Goal: Task Accomplishment & Management: Manage account settings

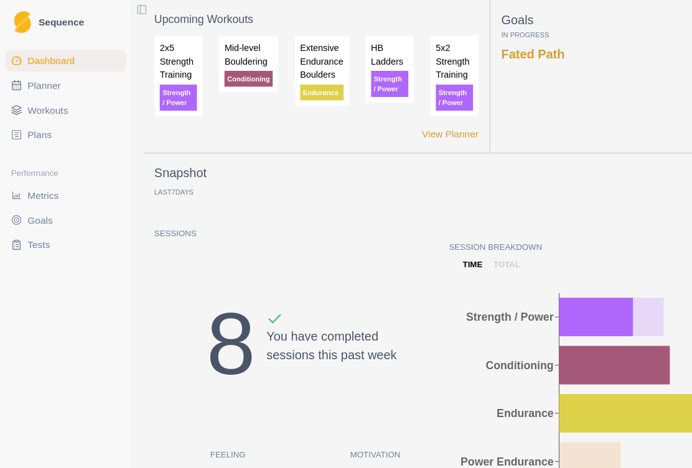
click at [50, 95] on span "Workouts" at bounding box center [43, 99] width 37 height 12
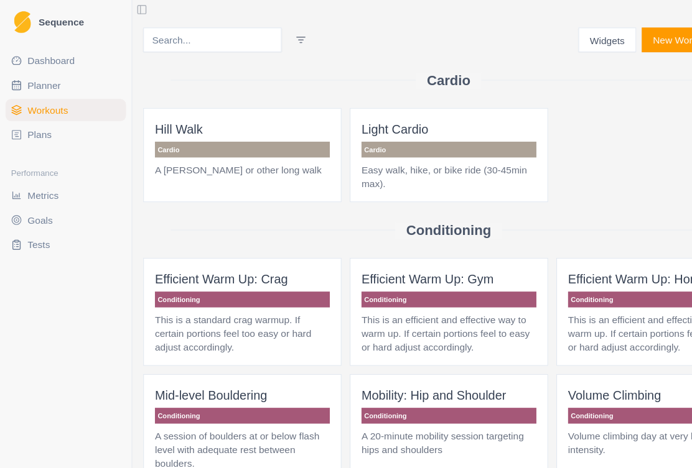
click at [35, 123] on span "Plans" at bounding box center [36, 122] width 22 height 12
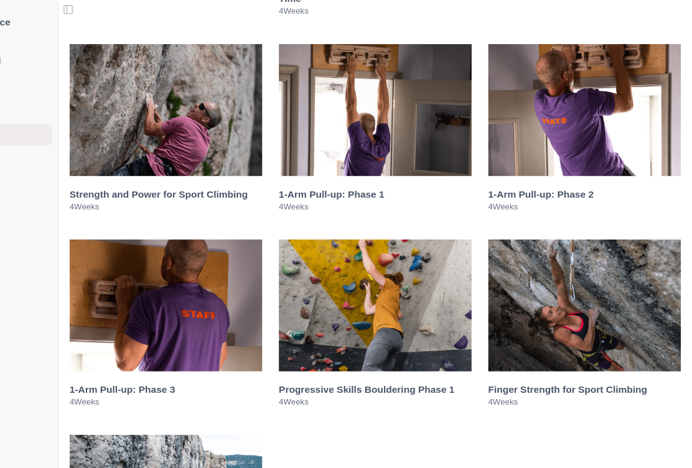
scroll to position [1840, 0]
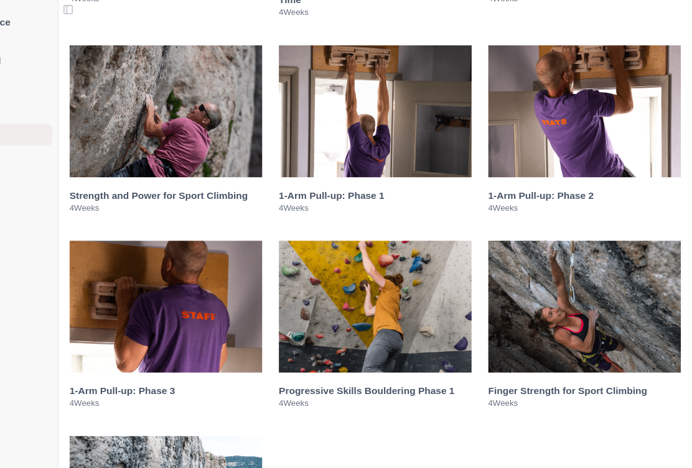
click at [328, 193] on p "4 Weeks" at bounding box center [405, 188] width 174 height 10
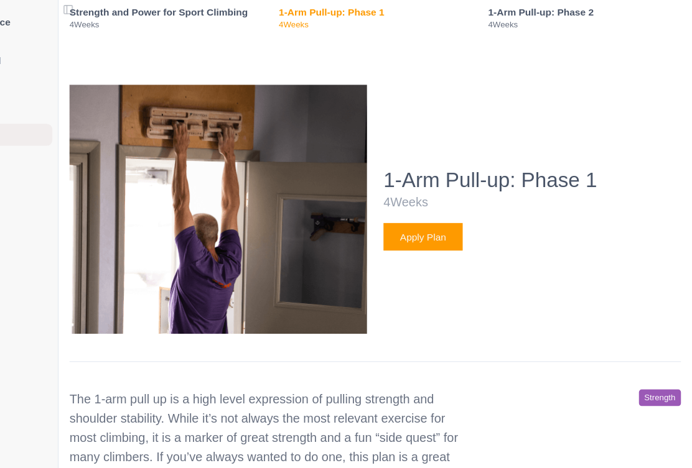
scroll to position [2006, 0]
click at [413, 226] on button "Apply Plan" at bounding box center [449, 214] width 72 height 25
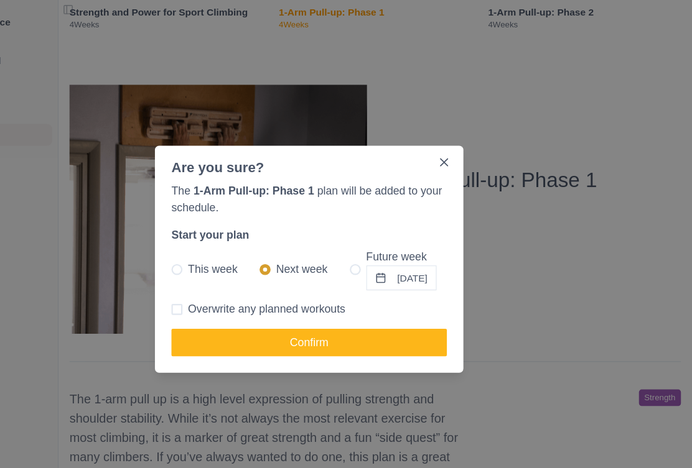
click at [221, 244] on span at bounding box center [226, 244] width 10 height 10
click at [221, 244] on input "This week" at bounding box center [221, 243] width 1 height 1
radio input "true"
click at [373, 308] on button "Confirm" at bounding box center [345, 309] width 249 height 25
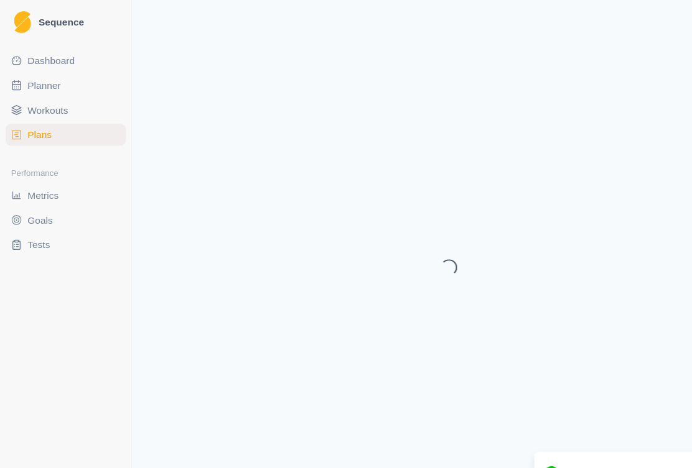
select select "month"
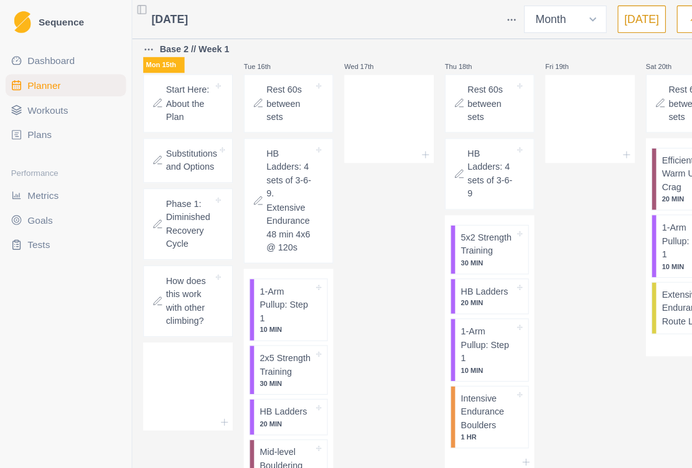
scroll to position [697, 0]
click at [259, 294] on p "1-Arm Pullup: Step 1" at bounding box center [258, 275] width 49 height 37
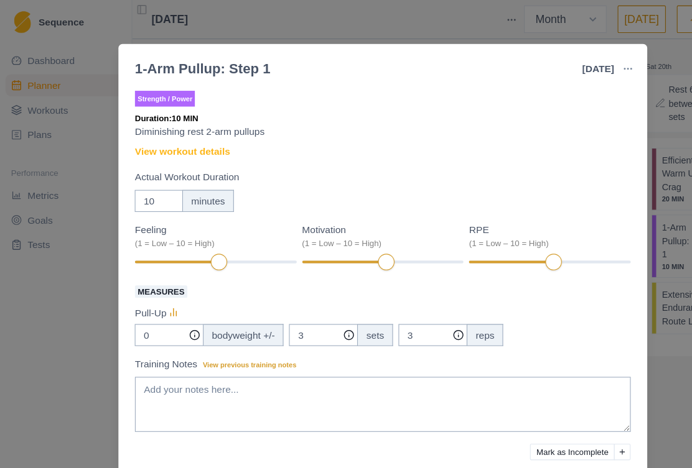
click at [201, 137] on link "View workout details" at bounding box center [165, 137] width 86 height 13
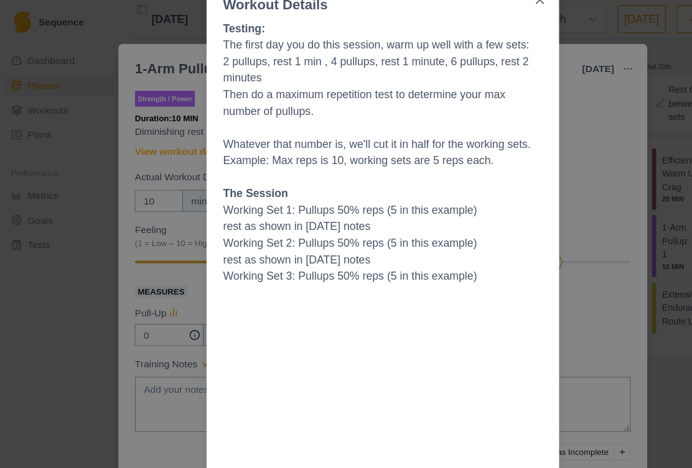
scroll to position [127, 0]
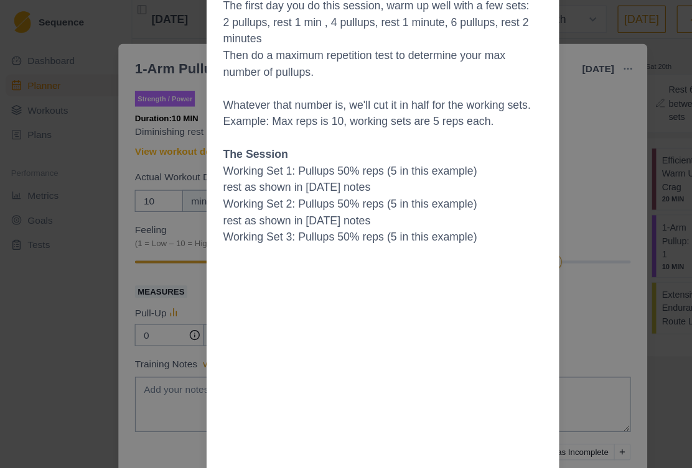
click at [560, 127] on div "Workout Details Testing: The first day you do this session, warm up well with a…" at bounding box center [346, 234] width 692 height 468
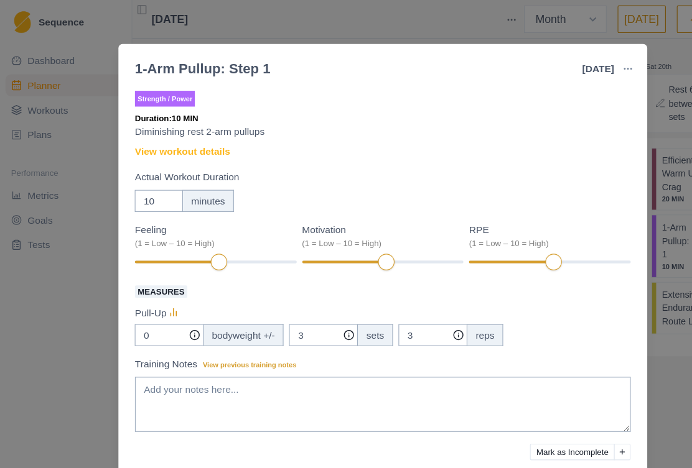
scroll to position [0, 0]
click at [194, 139] on link "View workout details" at bounding box center [165, 137] width 86 height 13
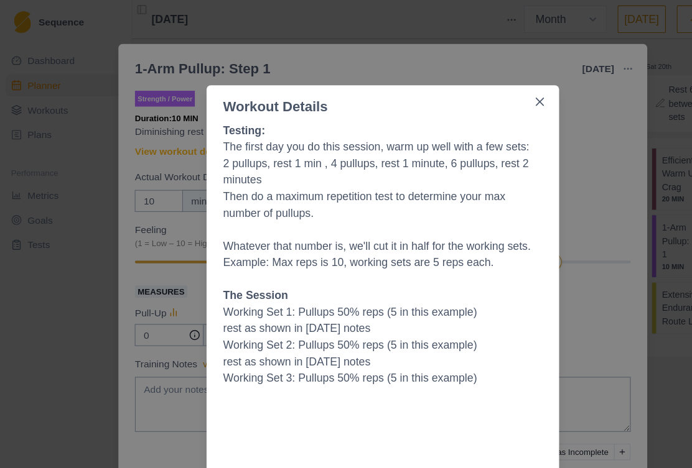
click at [603, 175] on div "Workout Details Testing: The first day you do this session, warm up well with a…" at bounding box center [346, 234] width 692 height 468
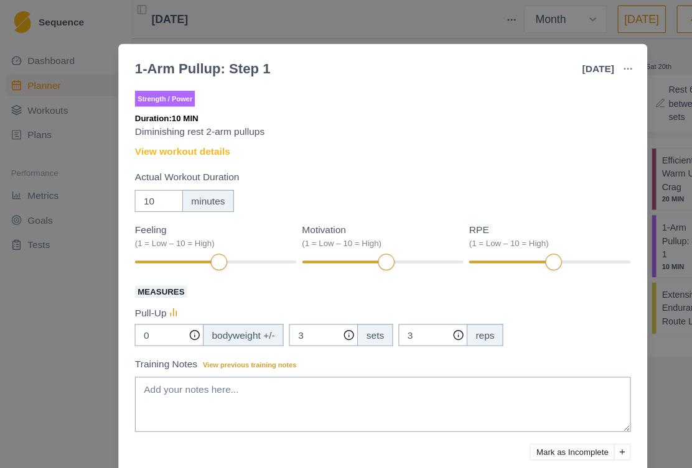
click at [601, 67] on div "1-Arm Pullup: Step 1 [DATE] Link To Goal View Workout Metrics Edit Original Wor…" at bounding box center [346, 234] width 692 height 468
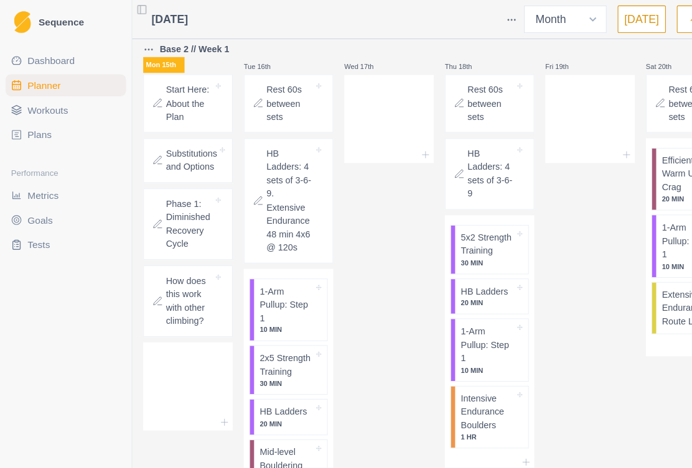
click at [182, 297] on p "How does this work with other climbing?" at bounding box center [171, 272] width 42 height 49
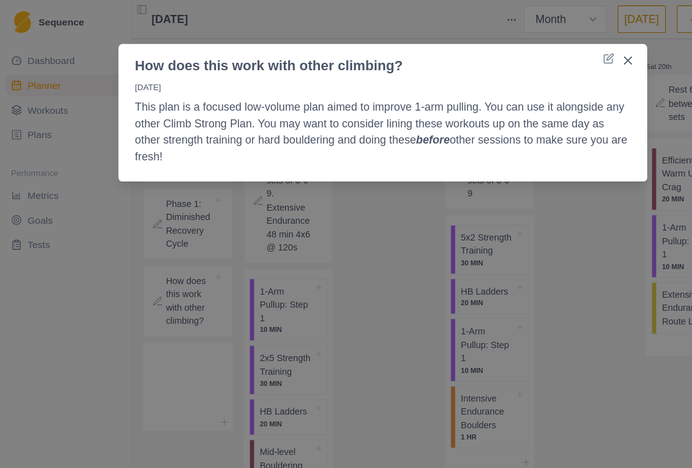
click at [562, 61] on button "Close" at bounding box center [567, 55] width 20 height 20
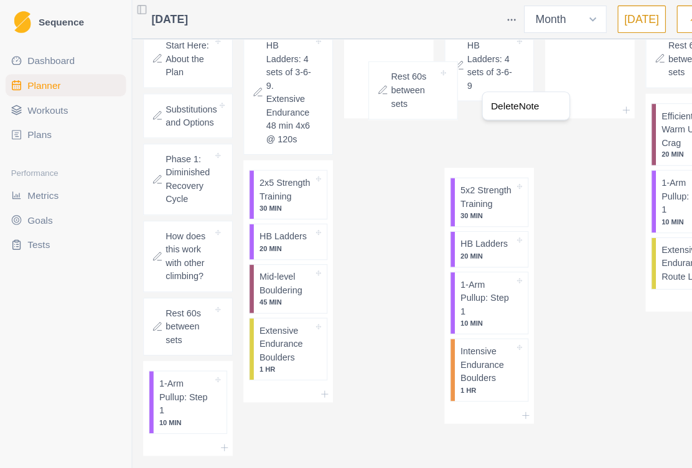
scroll to position [741, 0]
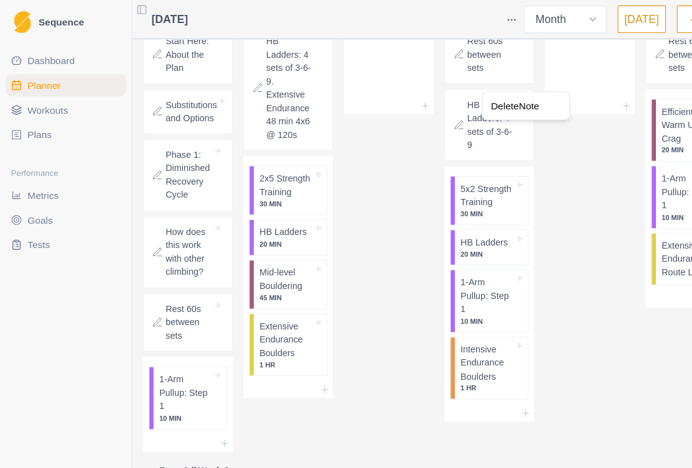
click at [513, 170] on html "Sequence Dashboard Planner Workouts Plans Performance Metrics Goals Tests Setti…" at bounding box center [346, 234] width 692 height 468
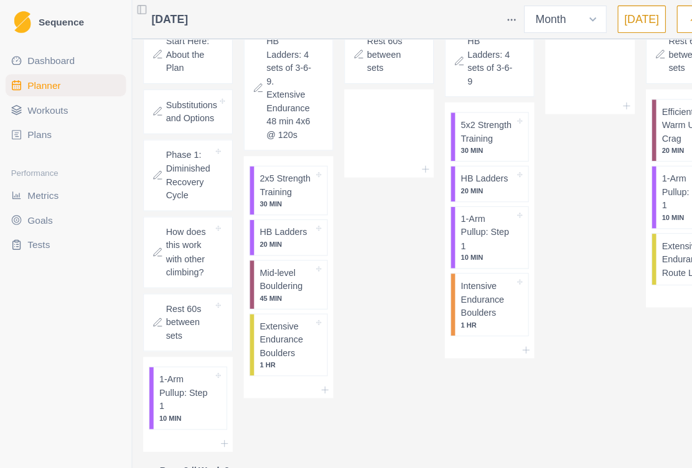
scroll to position [744, 0]
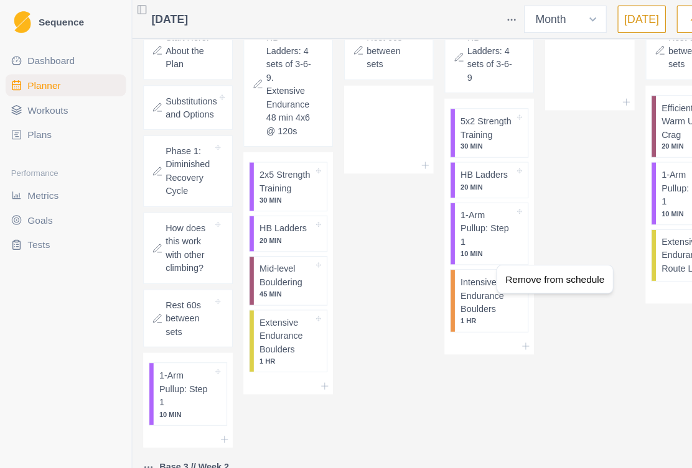
click at [430, 244] on html "Sequence Dashboard Planner Workouts Plans Performance Metrics Goals Tests Setti…" at bounding box center [346, 234] width 692 height 468
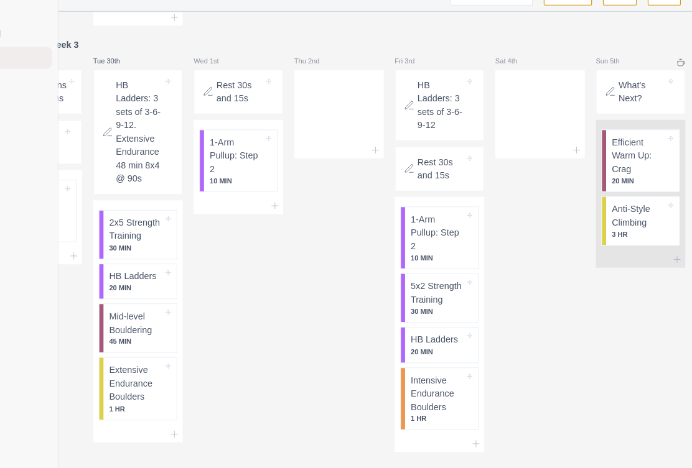
scroll to position [22, 73]
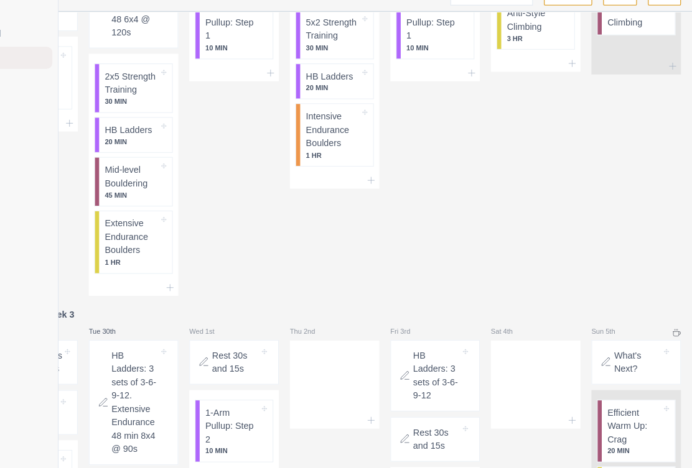
click at [652, 5] on button "button" at bounding box center [667, 17] width 30 height 25
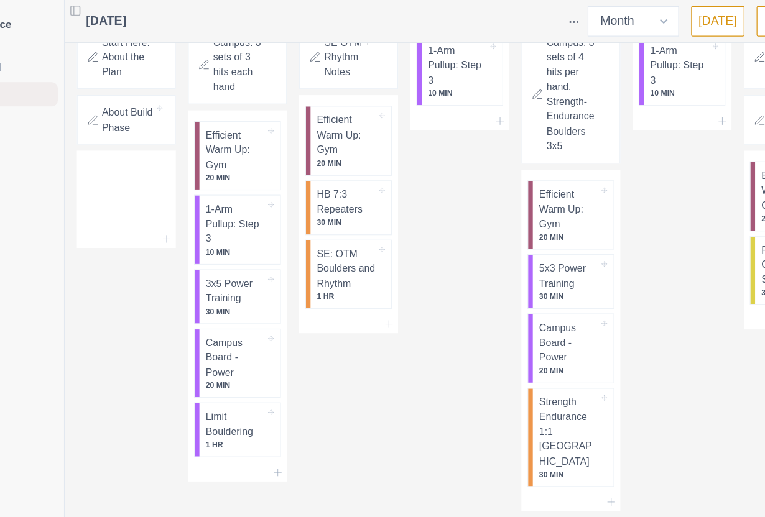
scroll to position [432, 0]
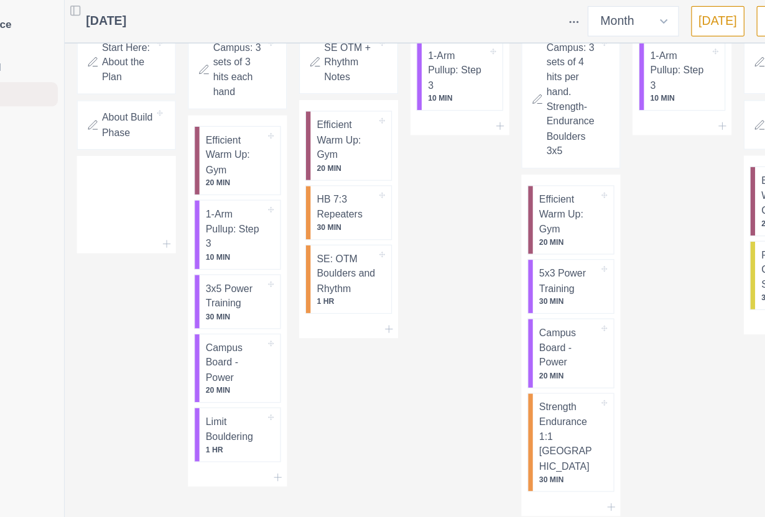
click at [150, 114] on p "About Build Phase" at bounding box center [171, 102] width 42 height 24
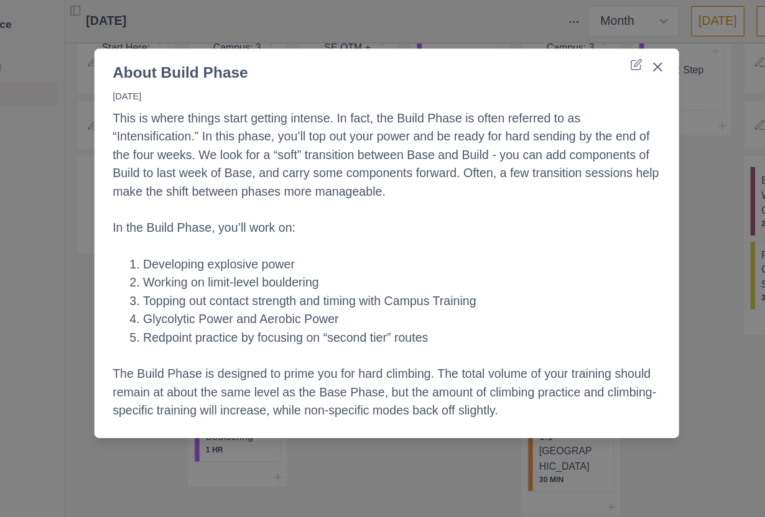
click at [594, 59] on button "Close" at bounding box center [604, 55] width 20 height 20
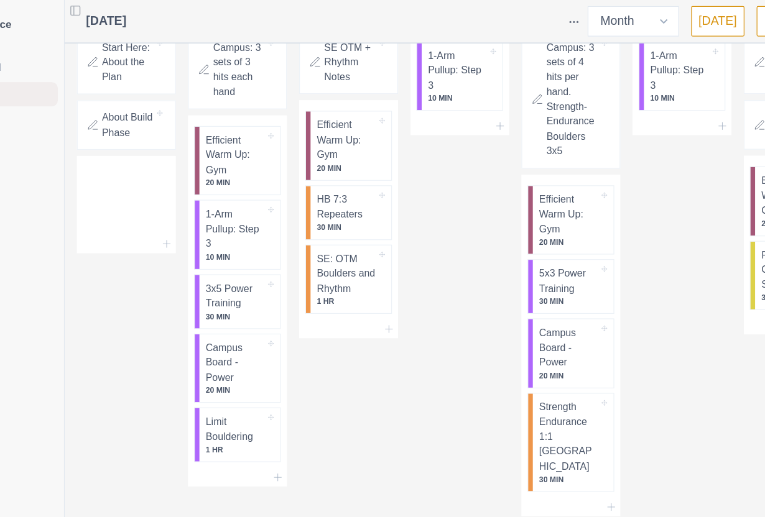
click at [150, 70] on p "Start Here: About the Plan" at bounding box center [171, 51] width 42 height 37
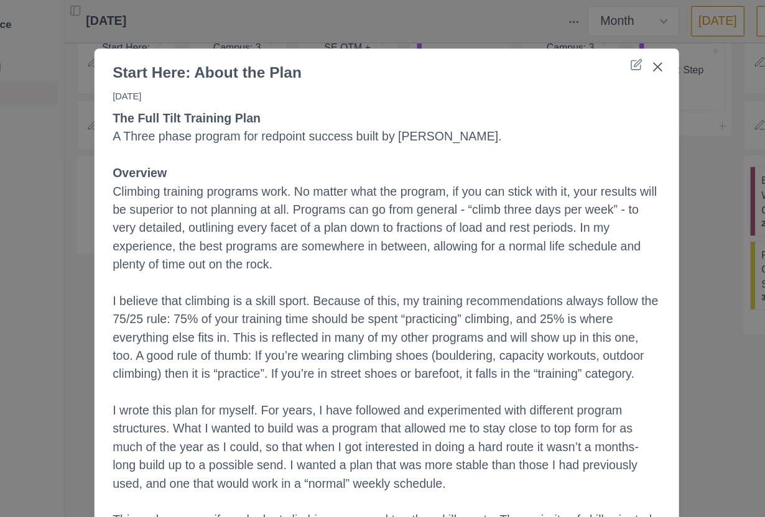
click at [594, 54] on button "Close" at bounding box center [604, 55] width 20 height 20
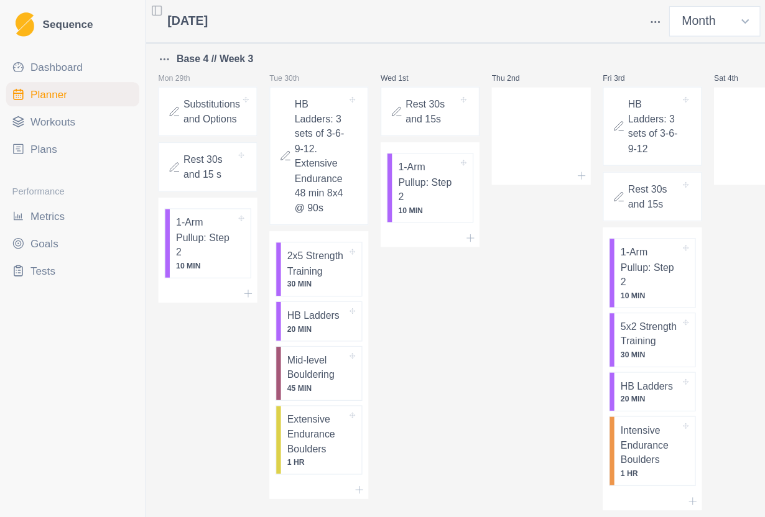
scroll to position [0, 0]
click at [598, 25] on select "Week Month" at bounding box center [584, 17] width 75 height 25
click at [537, 24] on button "button" at bounding box center [535, 15] width 22 height 20
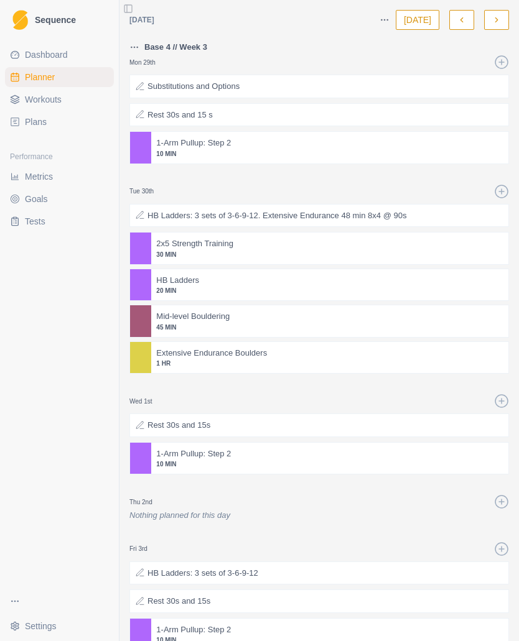
select select "month"
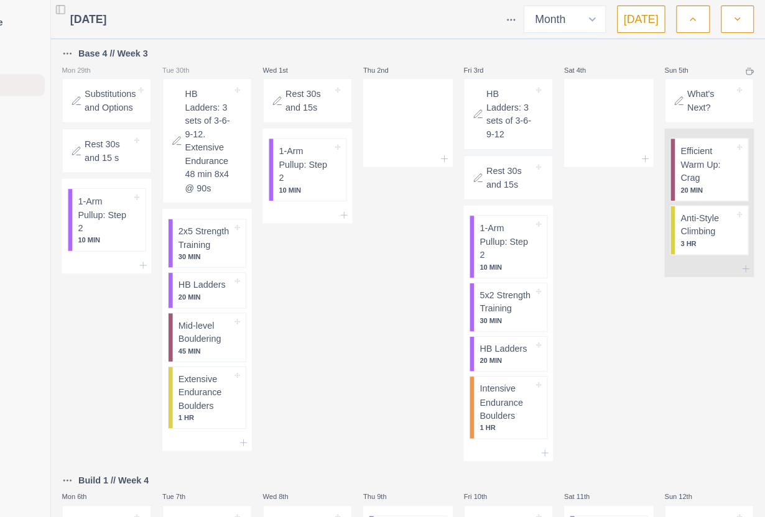
click at [691, 21] on icon "button" at bounding box center [699, 17] width 9 height 12
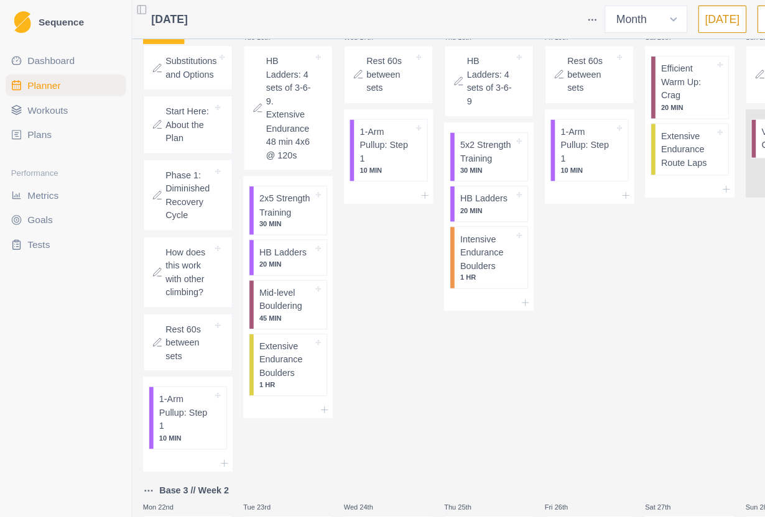
scroll to position [721, 0]
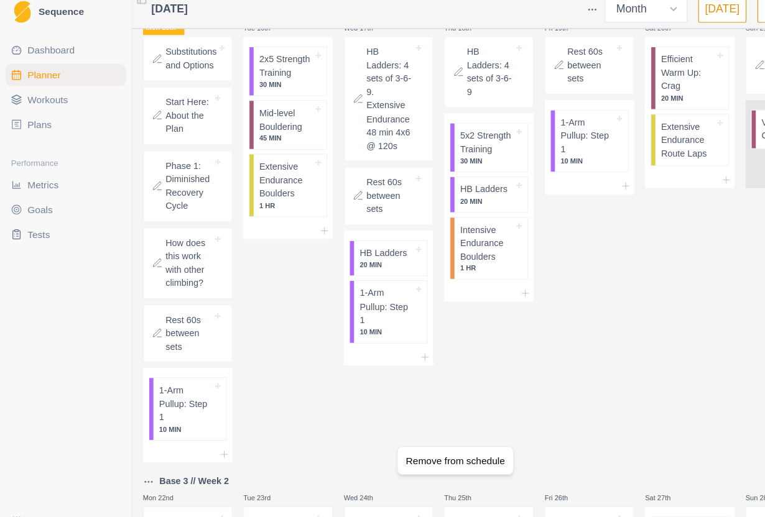
click at [287, 405] on html "Sequence Dashboard Planner Workouts Plans Performance Metrics Goals Tests Setti…" at bounding box center [382, 258] width 765 height 517
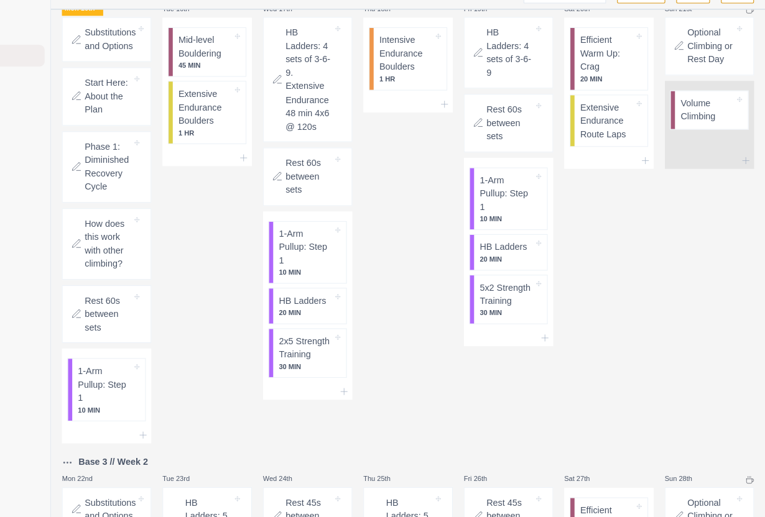
click at [598, 155] on p "Extensive Endurance Route Laps" at bounding box center [622, 136] width 49 height 37
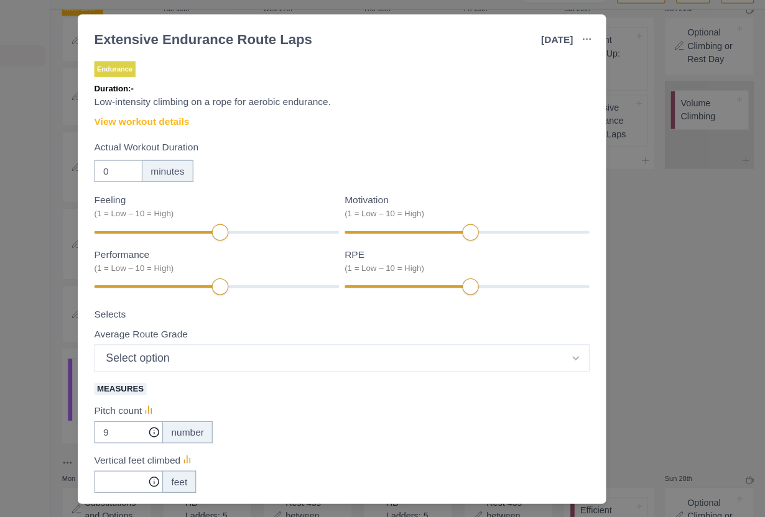
click at [159, 131] on link "View workout details" at bounding box center [202, 137] width 86 height 13
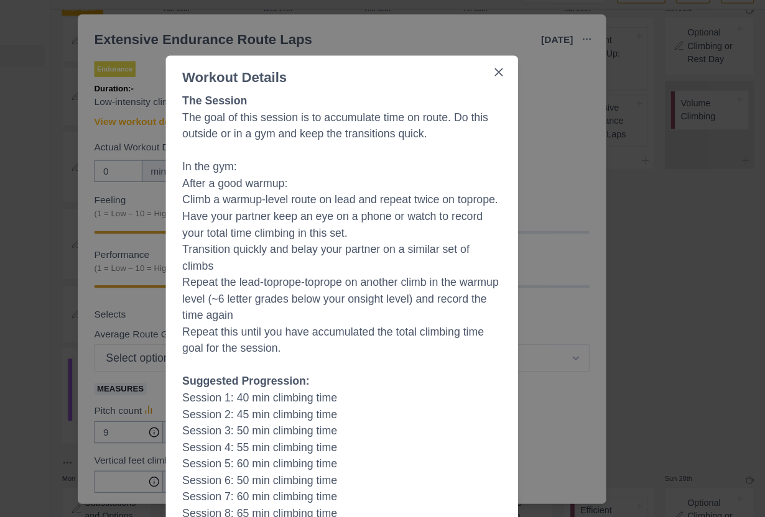
click at [610, 362] on div "Workout Details The Session The goal of this session is to accumulate time on r…" at bounding box center [382, 258] width 765 height 517
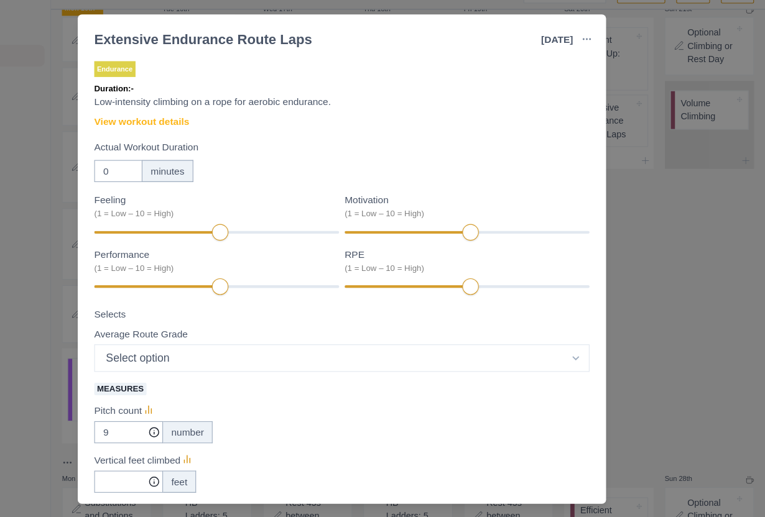
click at [619, 352] on div "Extensive Endurance Route Laps [DATE] Link To Goal View Workout Metrics Edit Or…" at bounding box center [382, 258] width 765 height 517
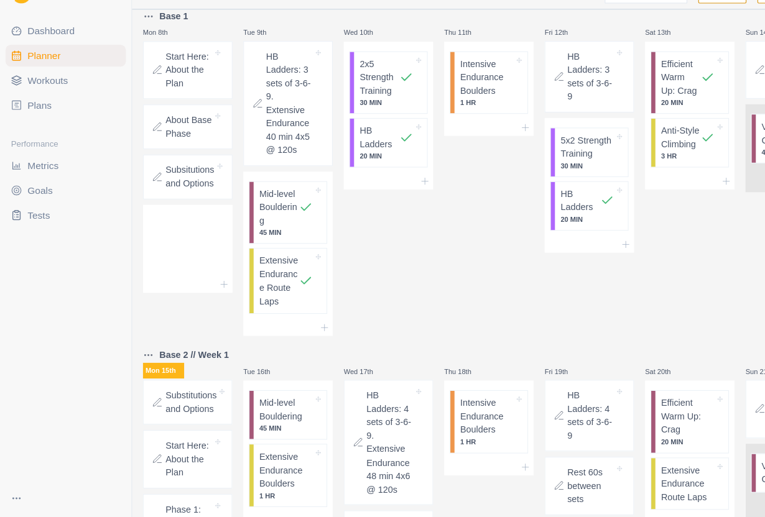
scroll to position [393, 0]
